Goal: Information Seeking & Learning: Learn about a topic

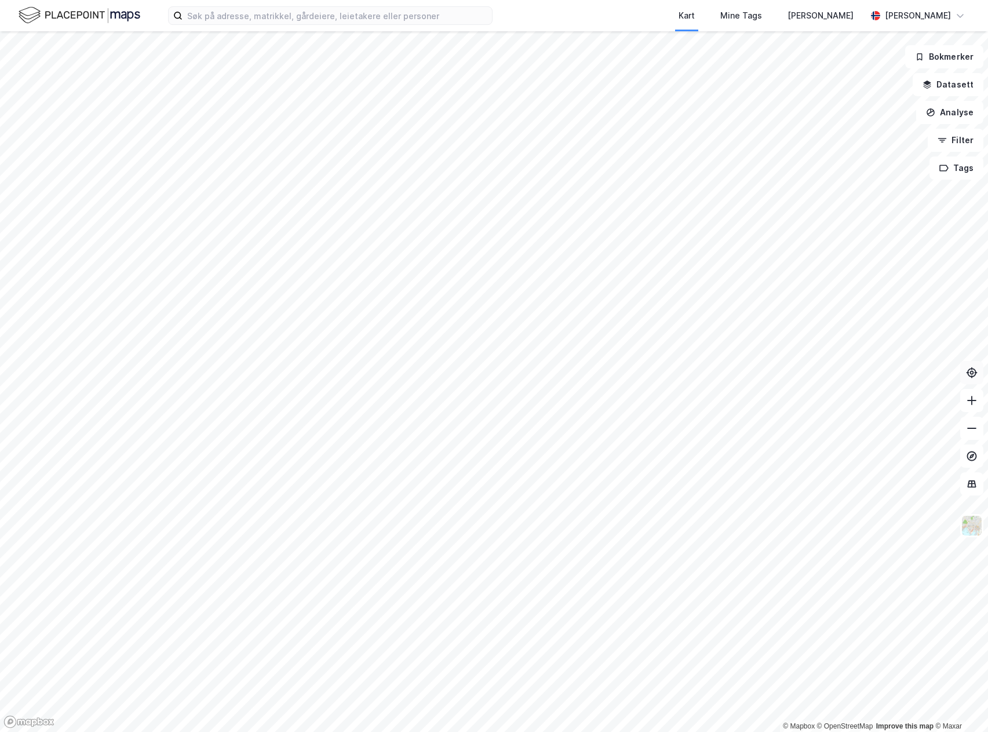
click at [969, 374] on icon at bounding box center [972, 373] width 12 height 12
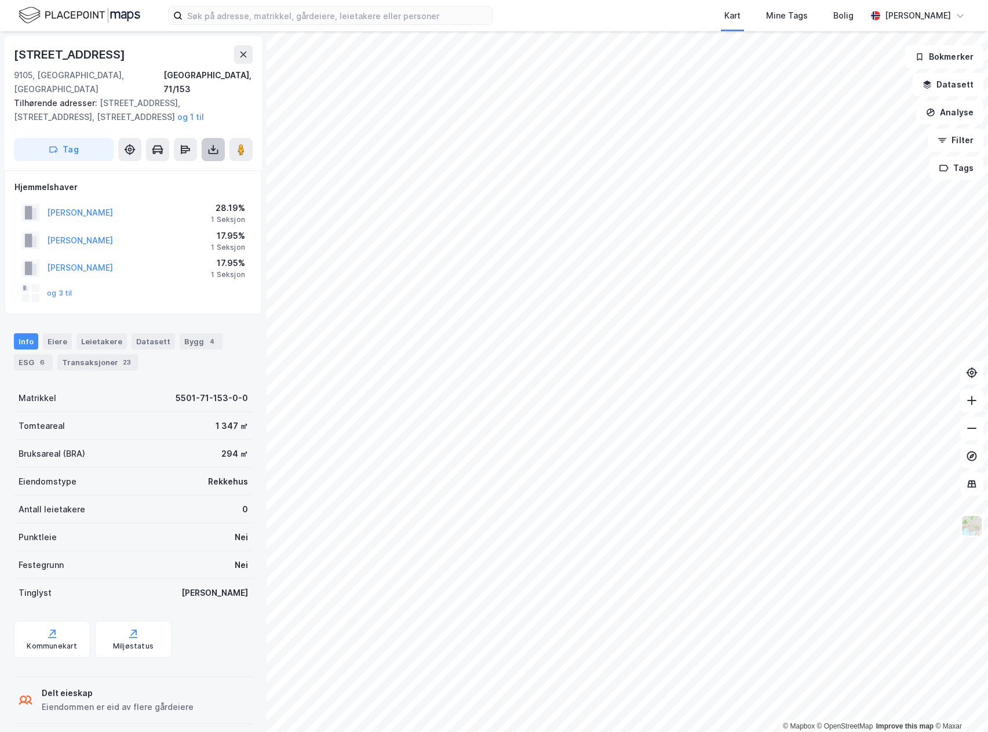
click at [209, 144] on icon at bounding box center [213, 150] width 12 height 12
click at [178, 165] on div "Last ned grunnbok" at bounding box center [162, 172] width 123 height 19
click at [66, 333] on div "Eiere" at bounding box center [57, 341] width 29 height 16
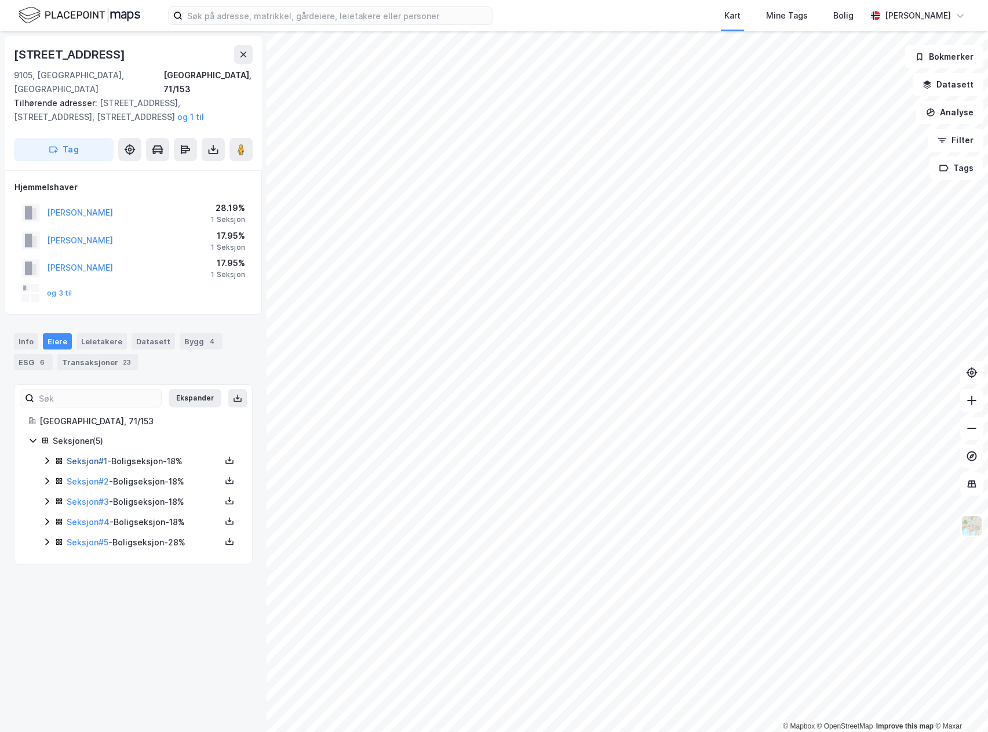
click at [81, 456] on link "Seksjon # 1" at bounding box center [87, 461] width 41 height 10
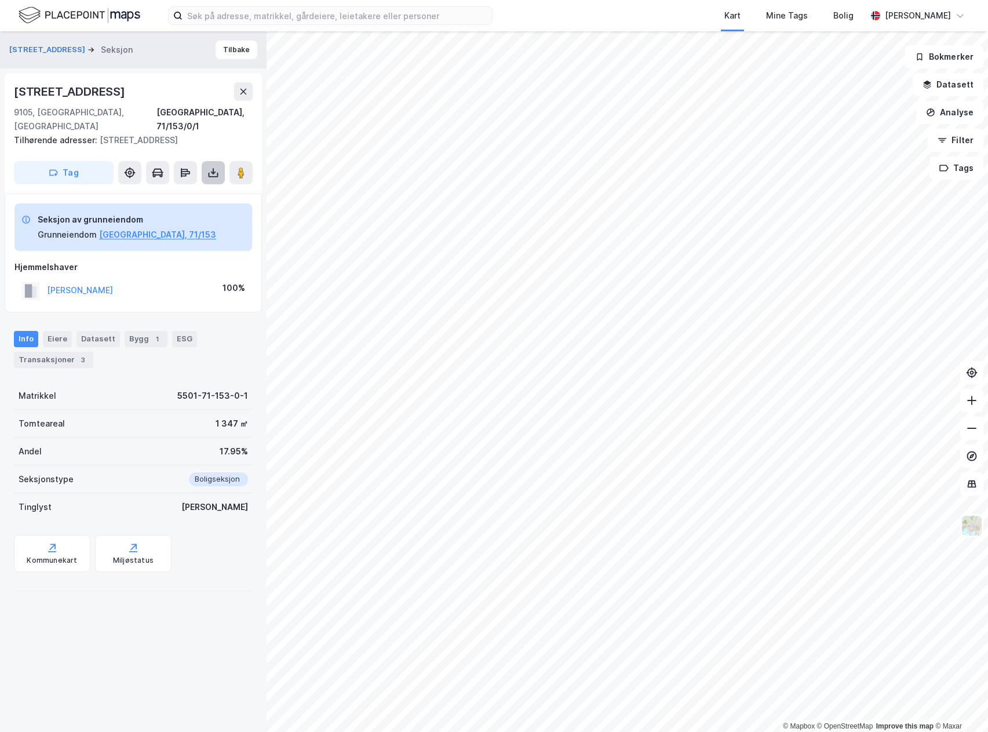
click at [216, 161] on button at bounding box center [213, 172] width 23 height 23
click at [201, 187] on div "Last ned grunnbok" at bounding box center [162, 196] width 123 height 19
click at [126, 292] on div "Seksjon av grunneiendom Grunneiendom [GEOGRAPHIC_DATA], 71/153 Hjemmelshaver [P…" at bounding box center [133, 253] width 257 height 119
click at [242, 87] on icon at bounding box center [243, 91] width 9 height 9
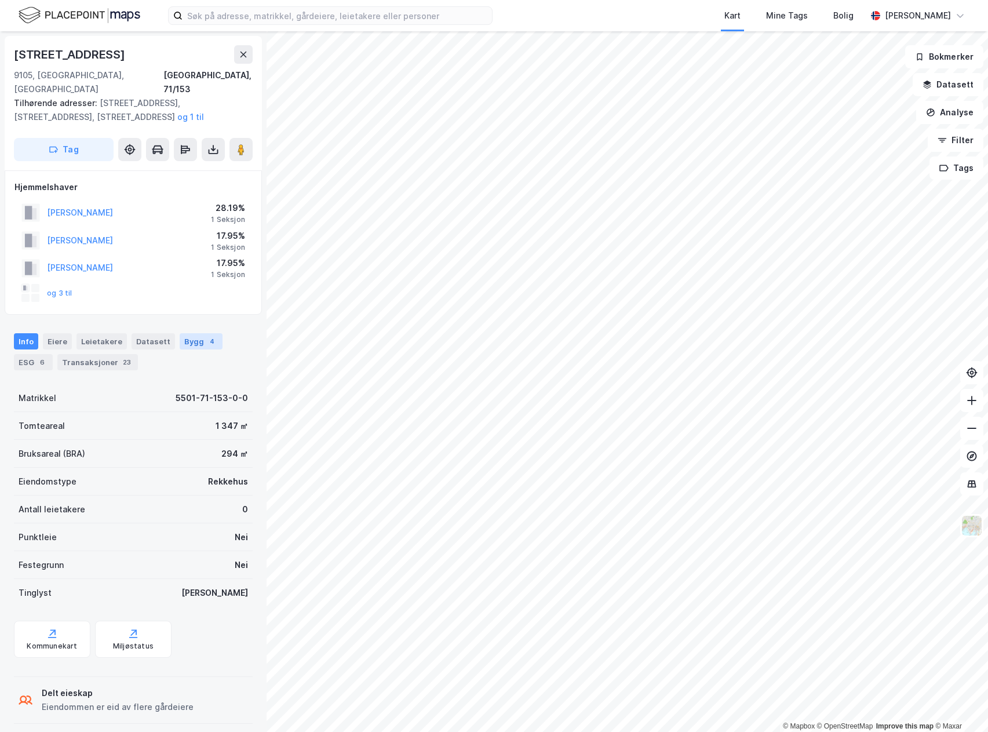
click at [192, 333] on div "Bygg 4" at bounding box center [201, 341] width 43 height 16
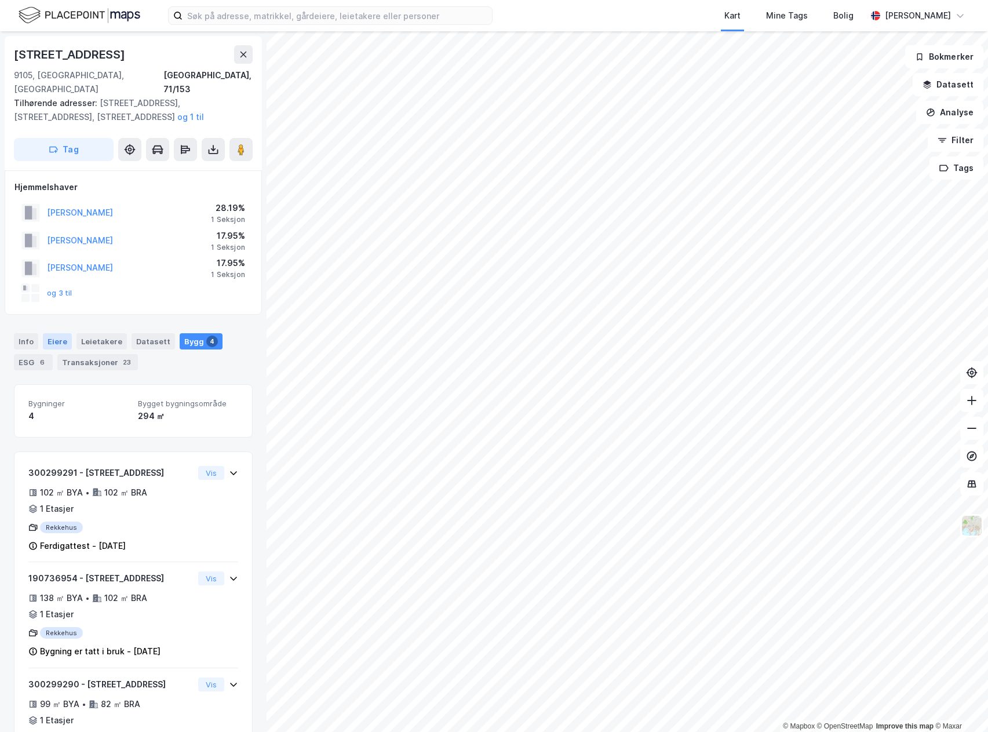
click at [51, 333] on div "Eiere" at bounding box center [57, 341] width 29 height 16
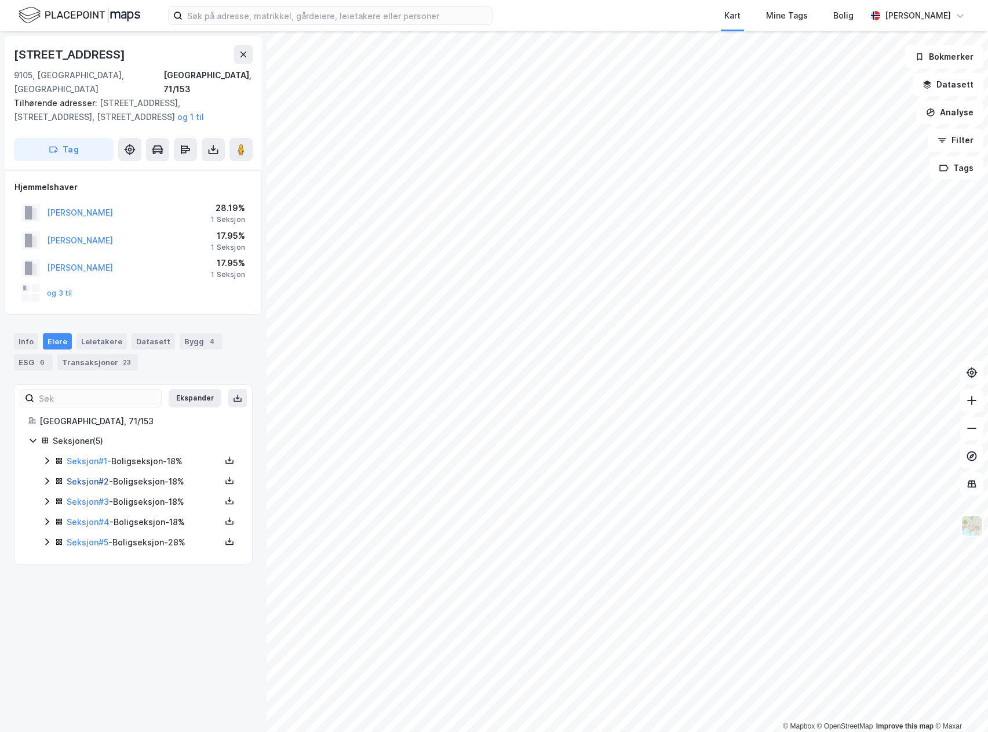
click at [88, 476] on link "Seksjon # 2" at bounding box center [88, 481] width 42 height 10
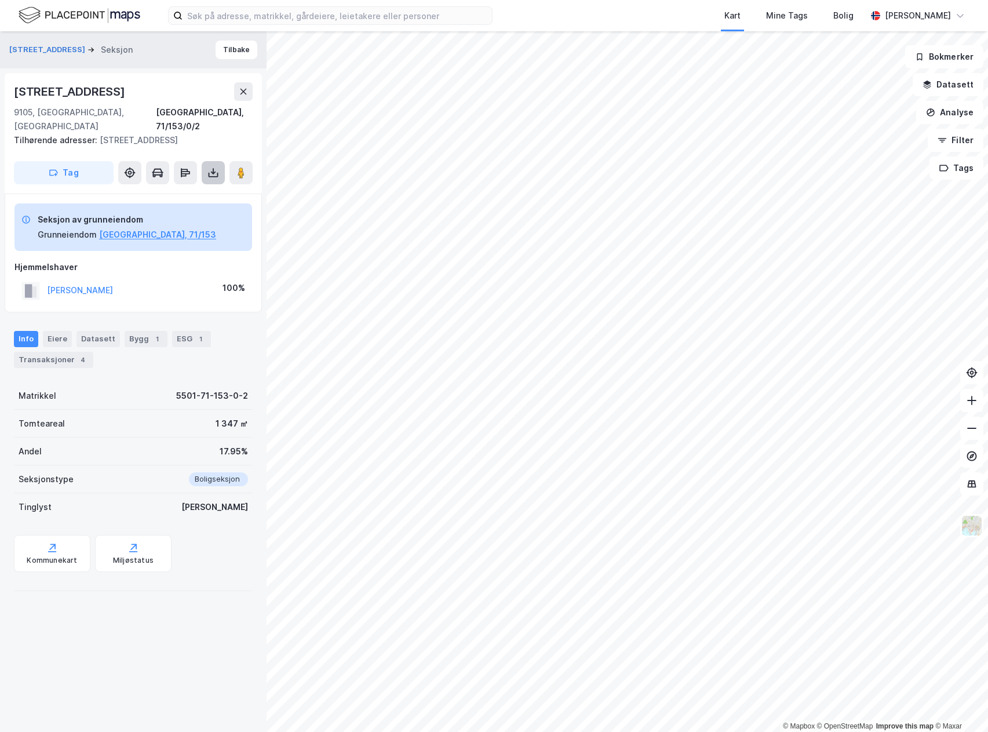
click at [209, 167] on icon at bounding box center [213, 173] width 12 height 12
click at [209, 187] on div "Last ned grunnbok" at bounding box center [162, 196] width 123 height 19
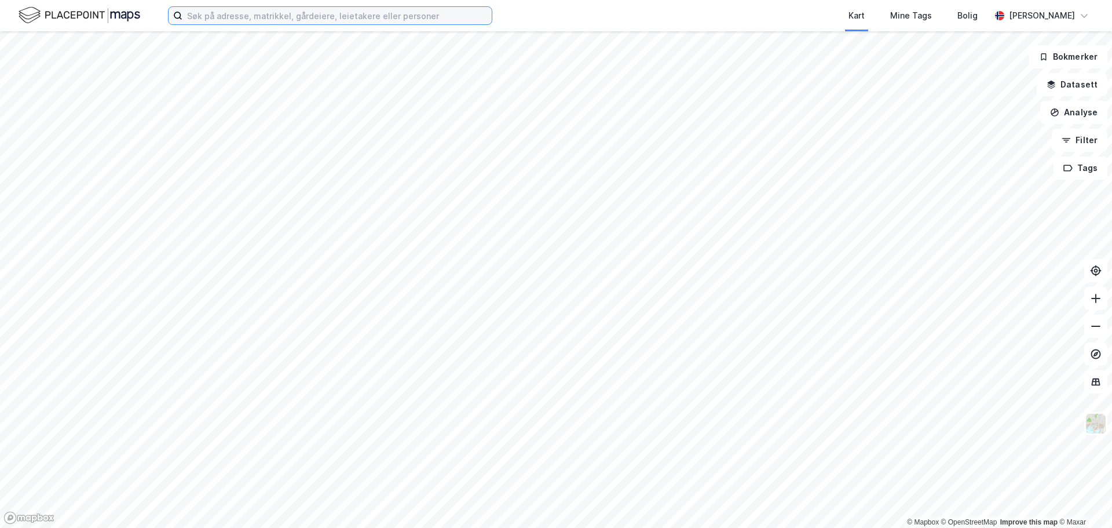
click at [304, 16] on input at bounding box center [337, 15] width 309 height 17
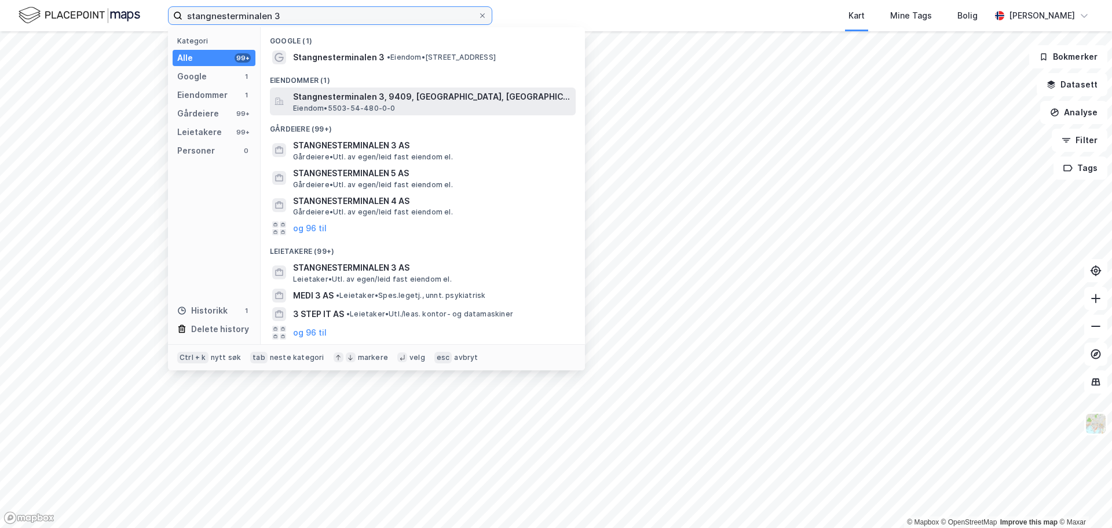
type input "stangnesterminalen 3"
click at [337, 96] on span "Stangnesterminalen 3, 9409, [GEOGRAPHIC_DATA], [GEOGRAPHIC_DATA]" at bounding box center [432, 97] width 278 height 14
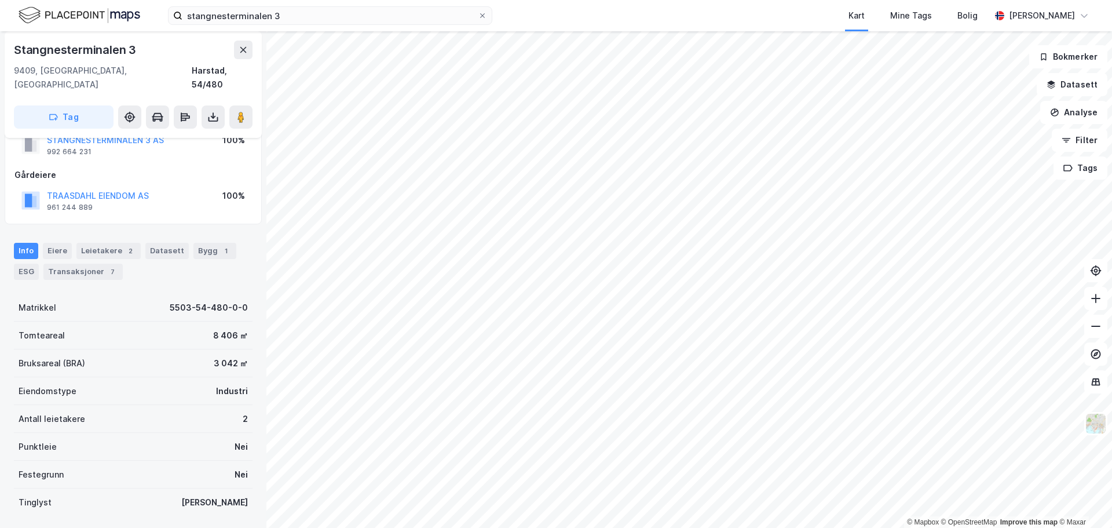
scroll to position [58, 0]
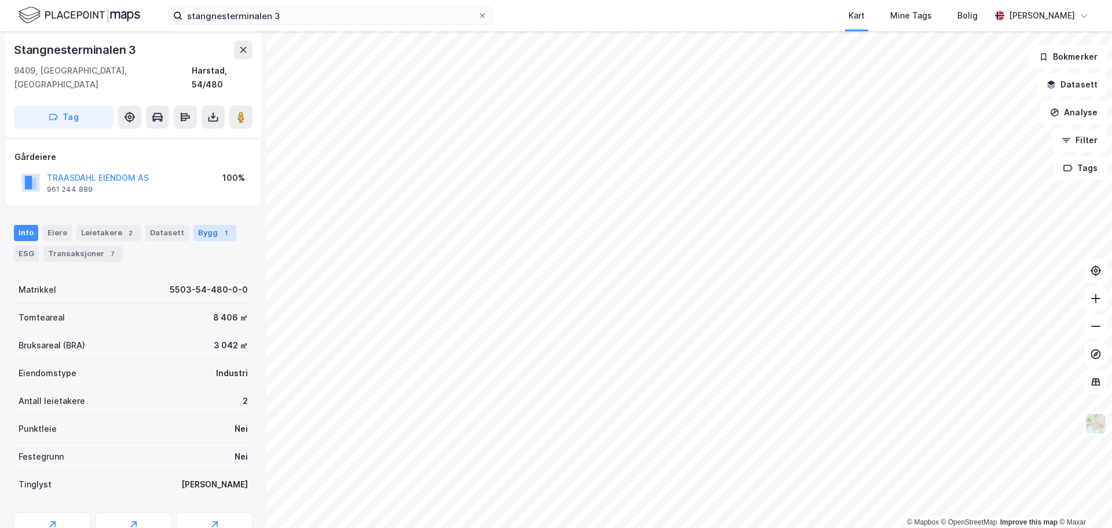
click at [220, 227] on div "1" at bounding box center [226, 233] width 12 height 12
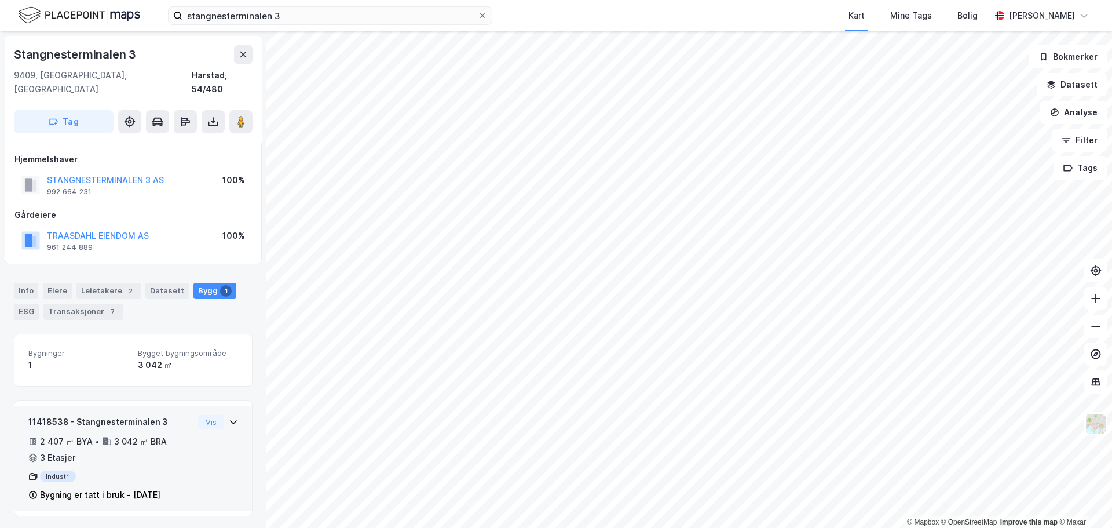
click at [182, 435] on div "2 407 ㎡ BYA • 3 042 ㎡ BRA • 3 Etasjer" at bounding box center [110, 450] width 165 height 30
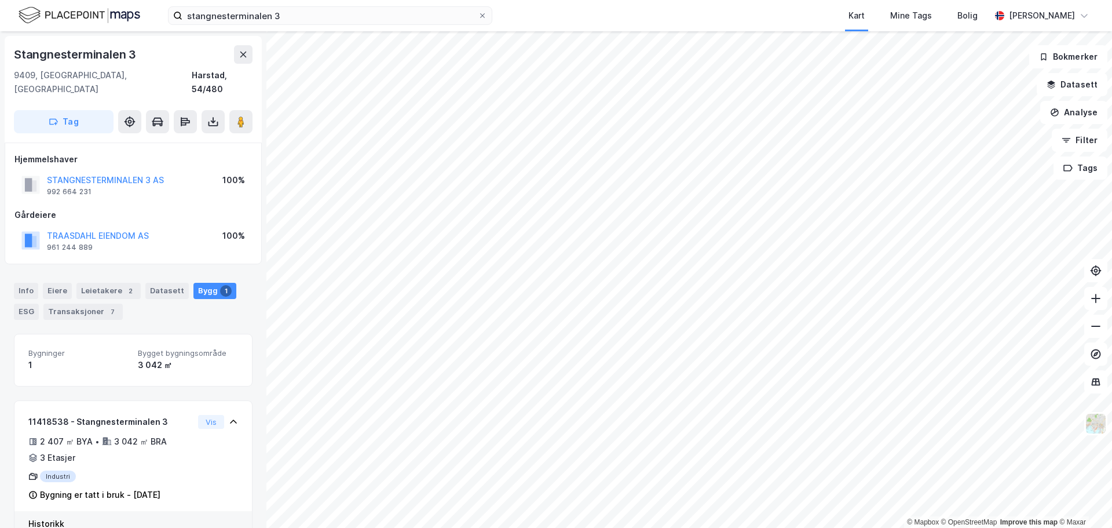
click at [89, 348] on span "Bygninger" at bounding box center [78, 353] width 100 height 10
